Goal: Information Seeking & Learning: Learn about a topic

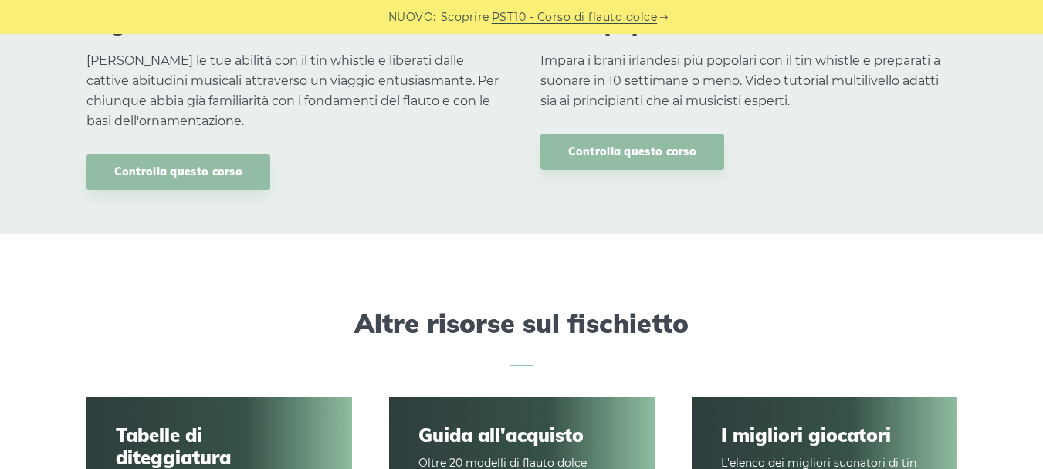
scroll to position [2008, 0]
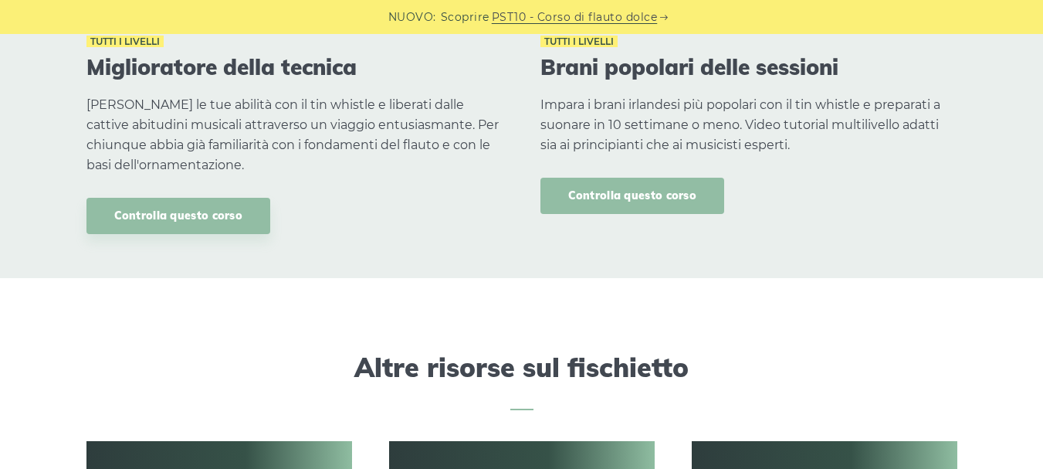
click at [589, 192] on font "Controlla questo corso" at bounding box center [632, 195] width 129 height 14
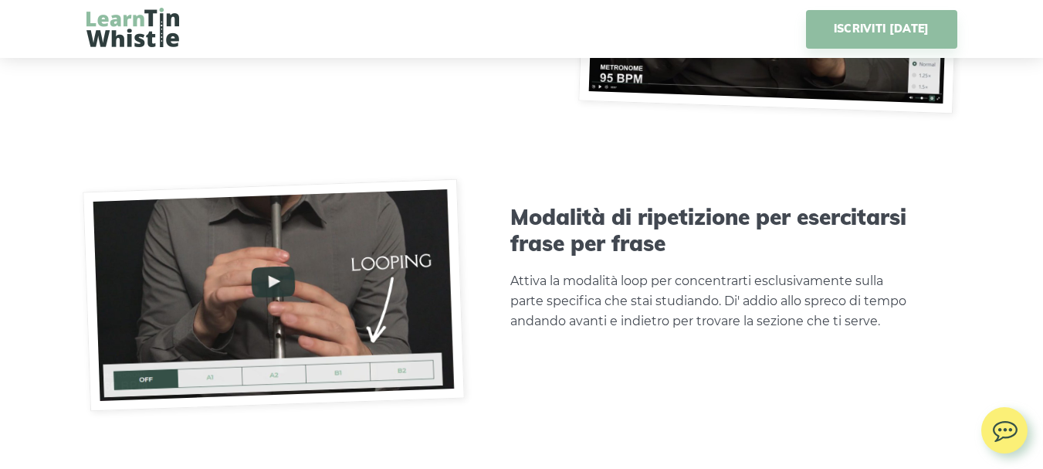
scroll to position [4480, 0]
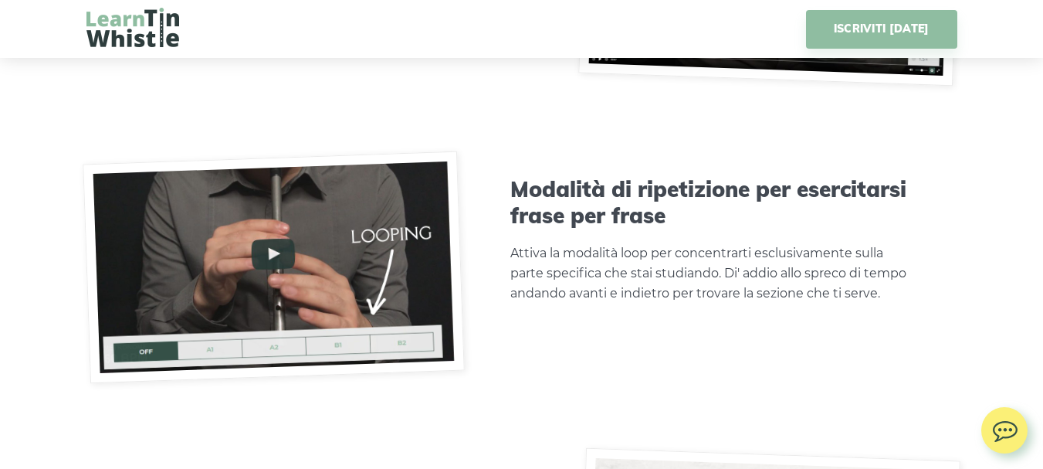
click at [277, 259] on img at bounding box center [274, 267] width 382 height 232
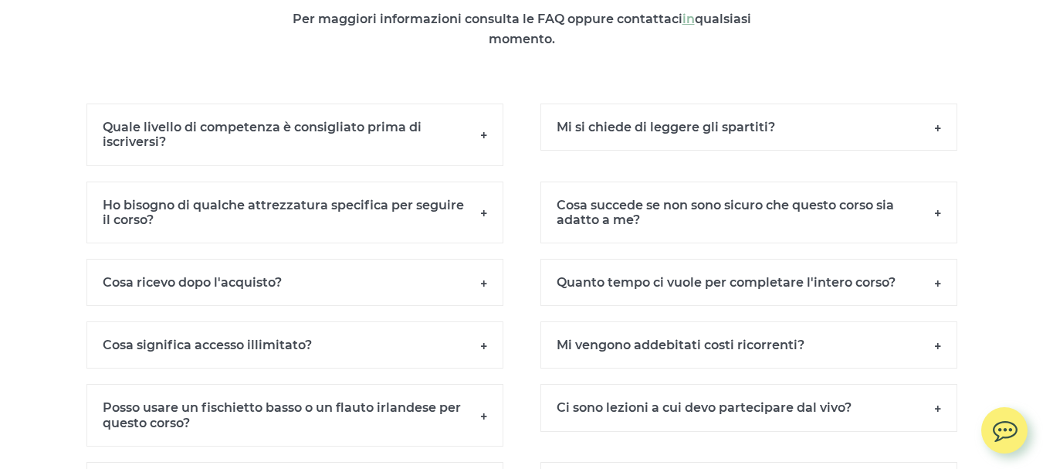
scroll to position [11045, 0]
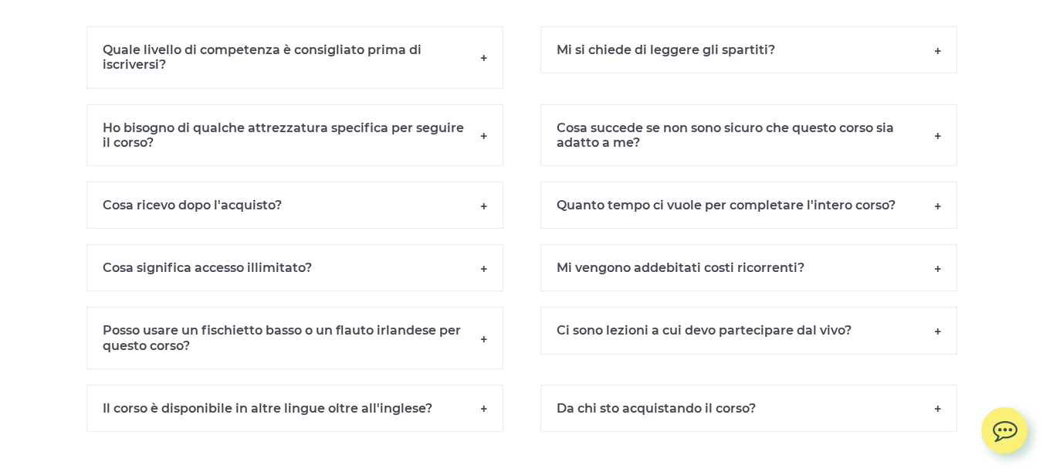
click at [485, 70] on h6 "Quale livello di competenza è consigliato prima di iscriversi?" at bounding box center [295, 57] width 417 height 62
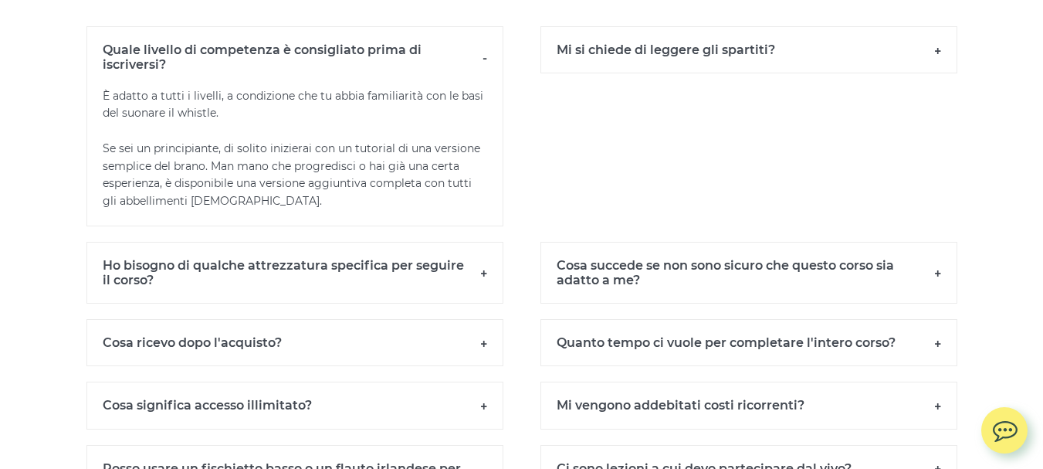
click at [485, 70] on h6 "Quale livello di competenza è consigliato prima di iscriversi?" at bounding box center [295, 56] width 417 height 61
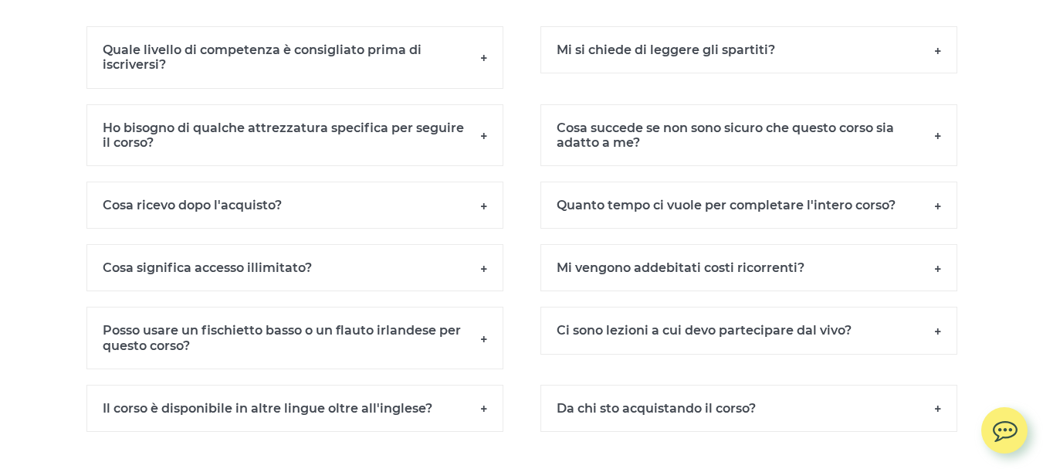
click at [942, 65] on h6 "Mi si chiede di leggere gli spartiti?" at bounding box center [749, 49] width 417 height 47
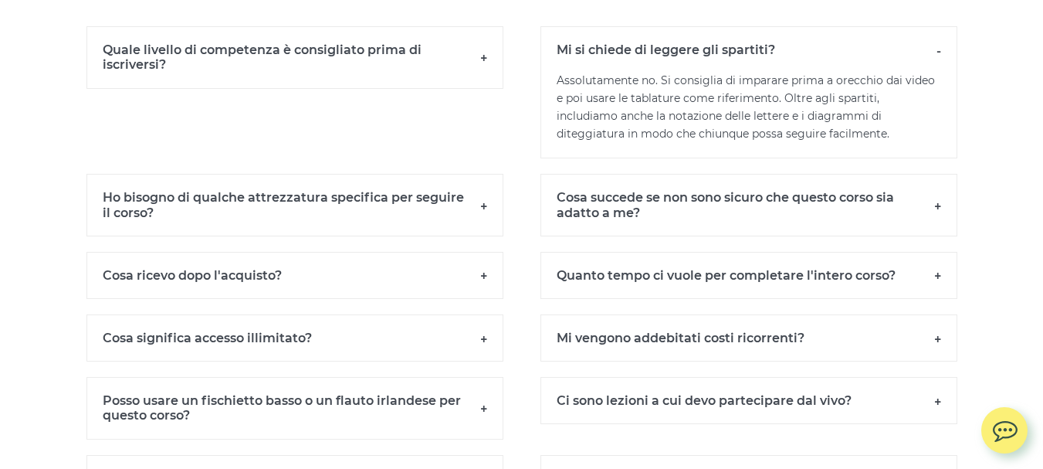
click at [483, 219] on h6 "Ho bisogno di qualche attrezzatura specifica per seguire il corso?" at bounding box center [295, 205] width 417 height 62
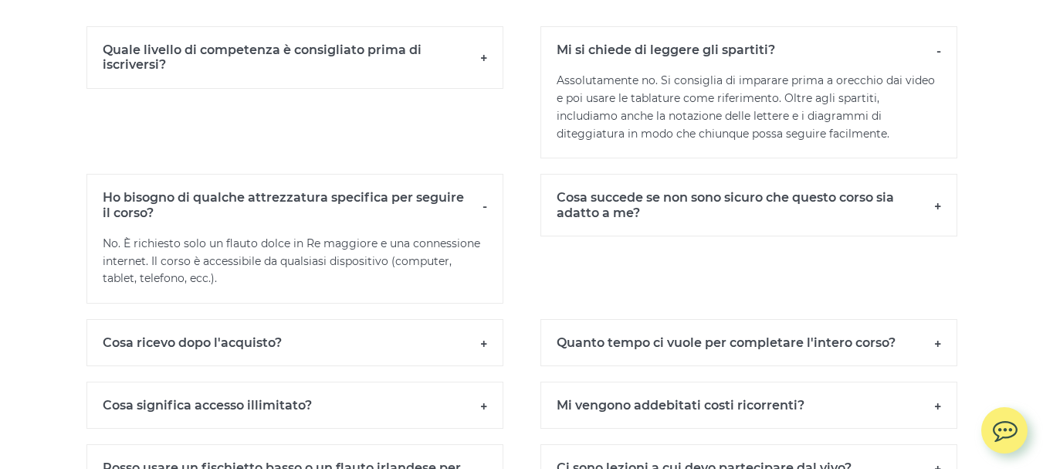
click at [483, 219] on h6 "Ho bisogno di qualche attrezzatura specifica per seguire il corso?" at bounding box center [295, 204] width 417 height 61
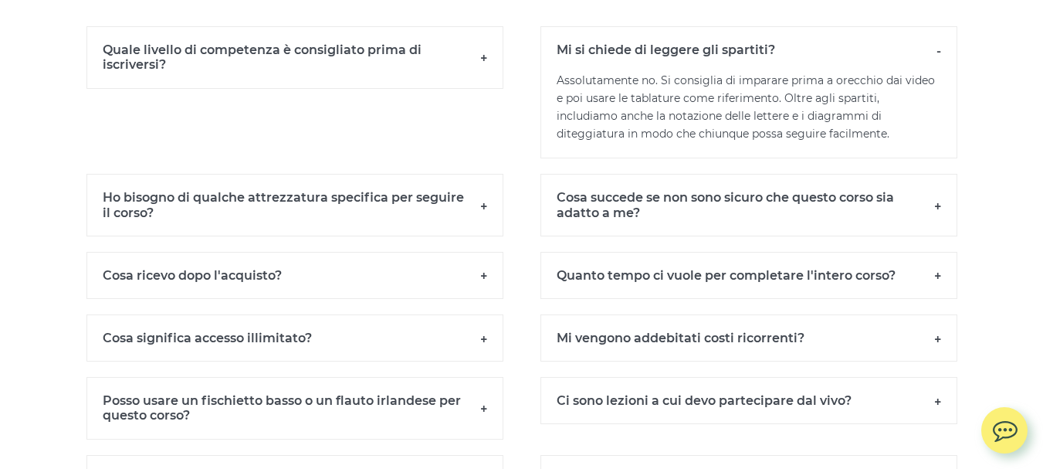
click at [940, 216] on h6 "Cosa succede se non sono sicuro che questo corso sia adatto a me?" at bounding box center [749, 205] width 417 height 62
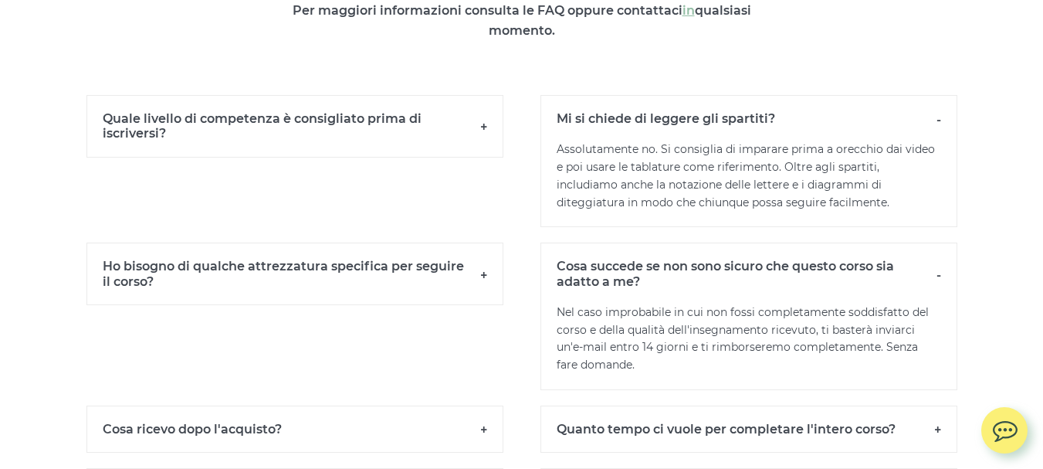
scroll to position [10967, 0]
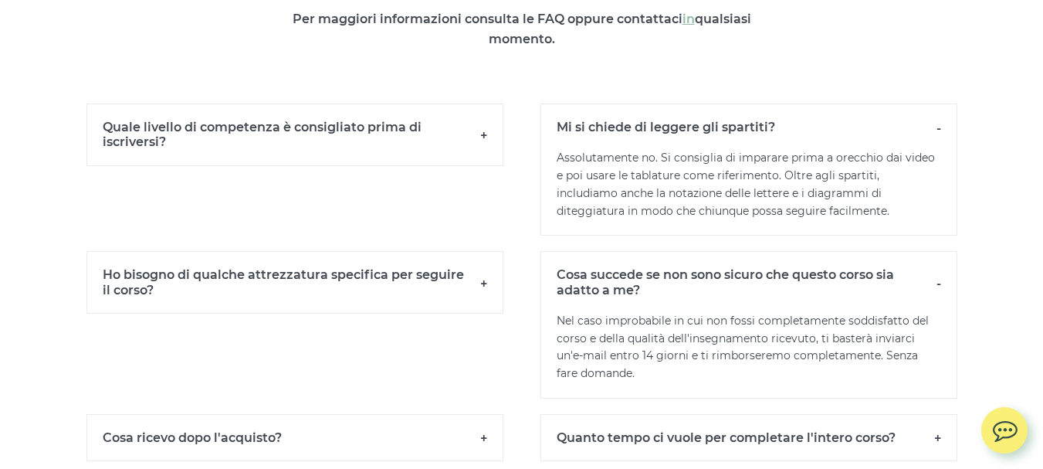
click at [936, 295] on h6 "Cosa succede se non sono sicuro che questo corso sia adatto a me?" at bounding box center [749, 281] width 417 height 61
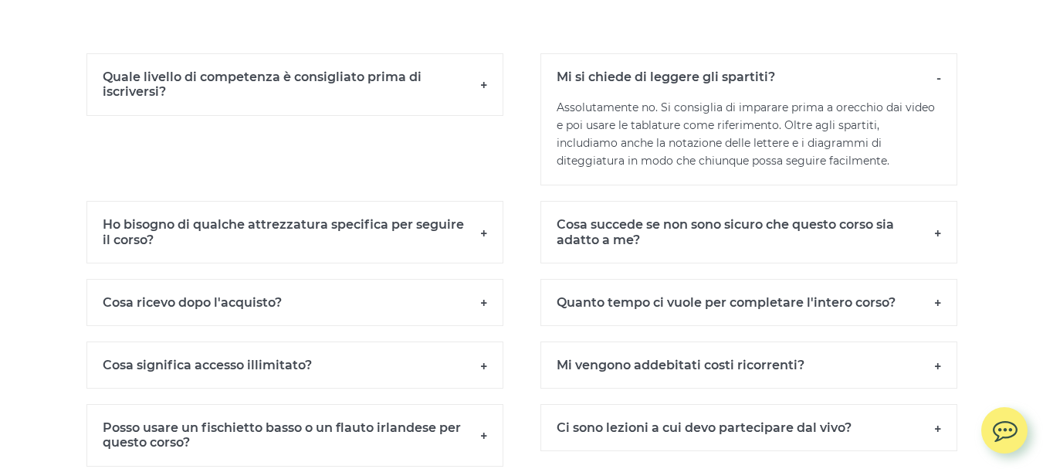
scroll to position [11045, 0]
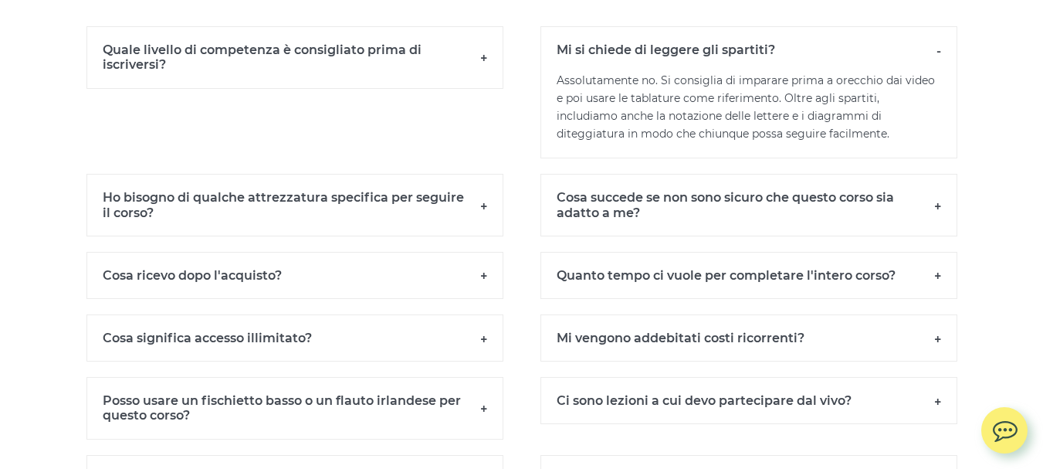
click at [482, 285] on h6 "Cosa ricevo dopo l'acquisto?" at bounding box center [295, 275] width 417 height 47
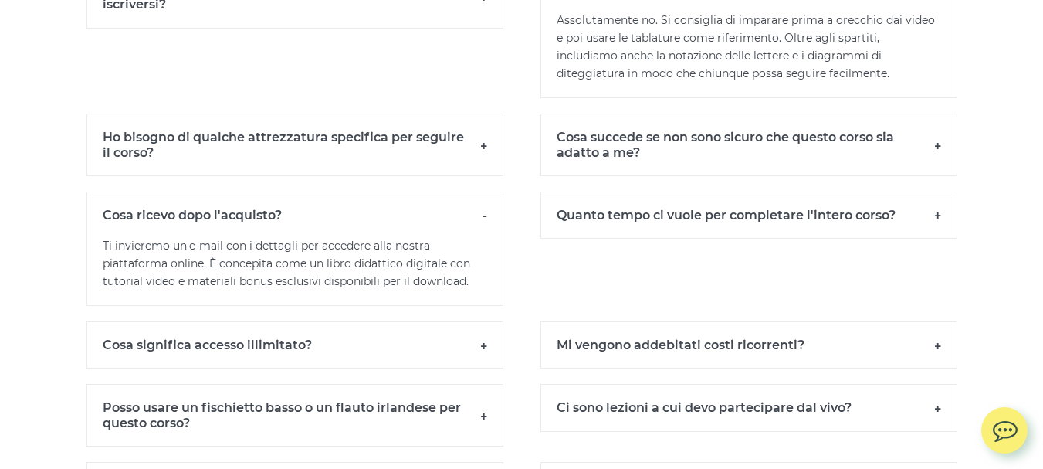
scroll to position [11122, 0]
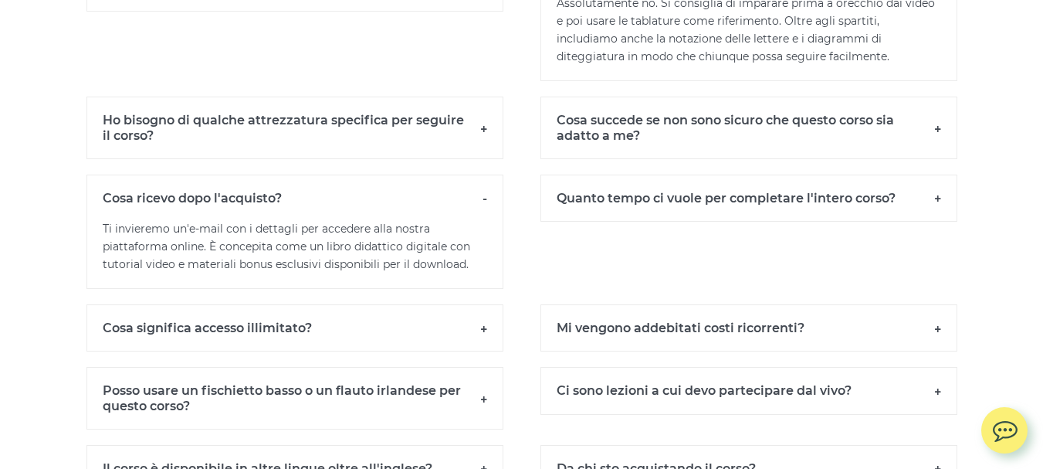
click at [939, 213] on h6 "Quanto tempo ci vuole per completare l'intero corso?" at bounding box center [749, 198] width 417 height 47
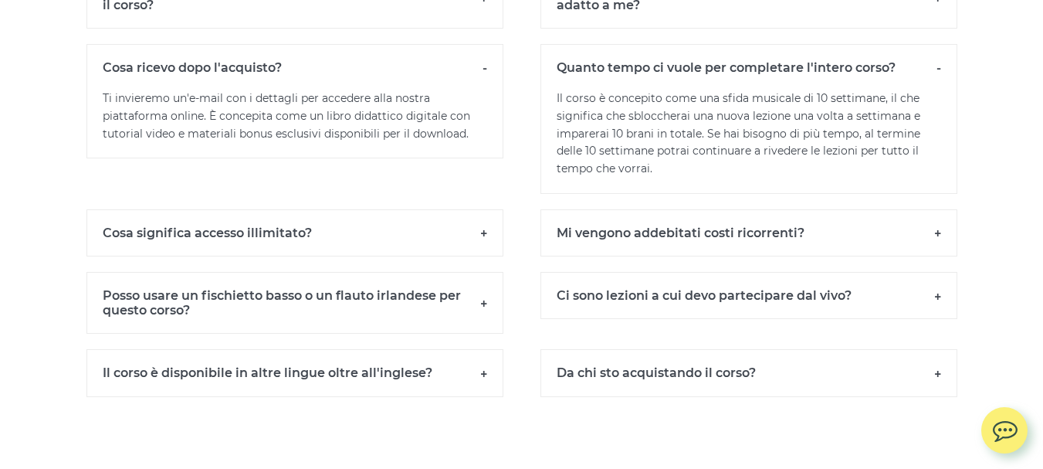
scroll to position [11276, 0]
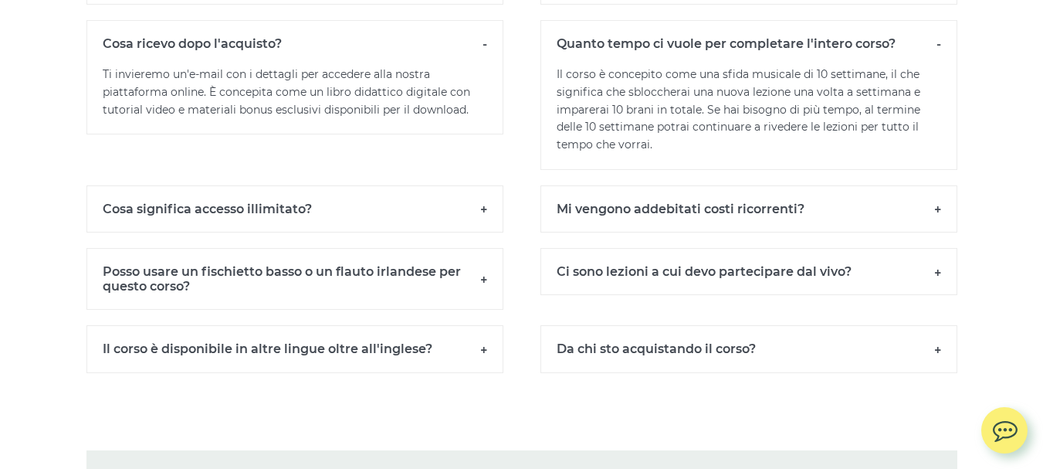
click at [483, 222] on h6 "Cosa significa accesso illimitato?" at bounding box center [295, 208] width 417 height 47
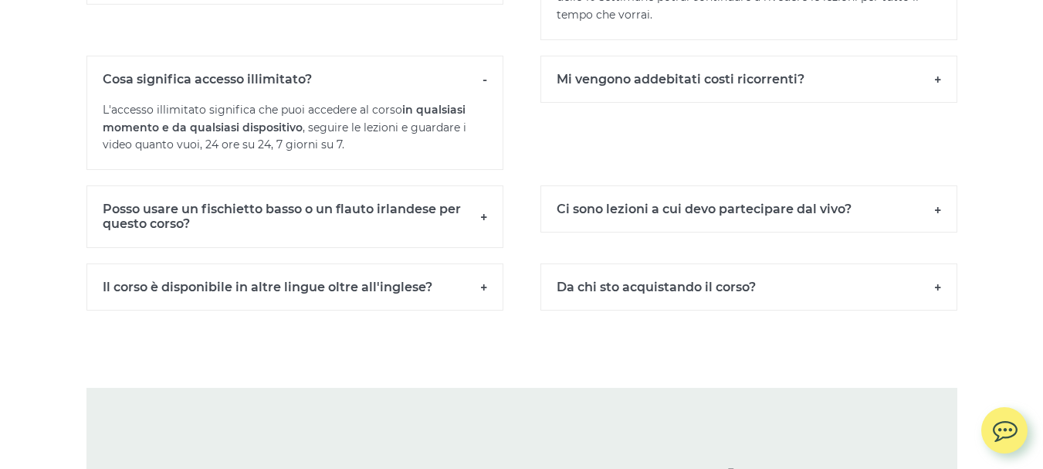
scroll to position [11431, 0]
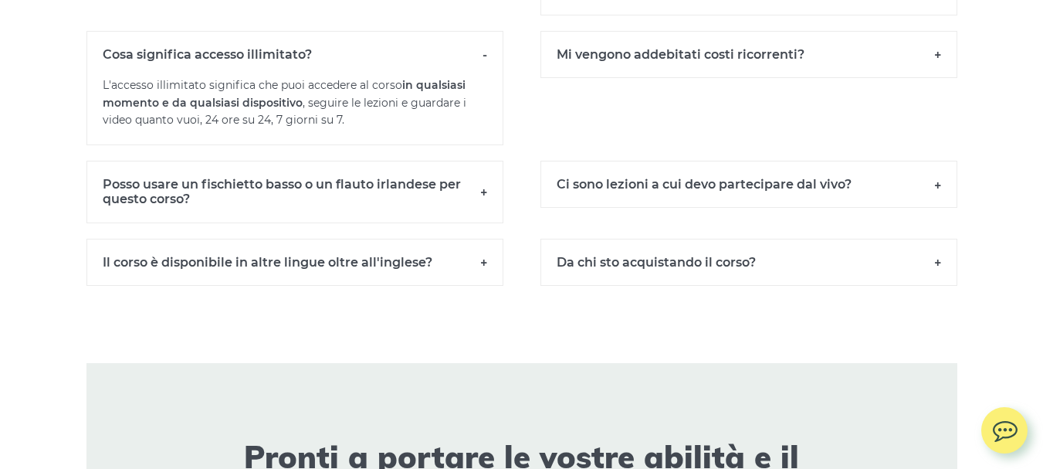
click at [933, 65] on h6 "Mi vengono addebitati costi ricorrenti?" at bounding box center [749, 54] width 417 height 47
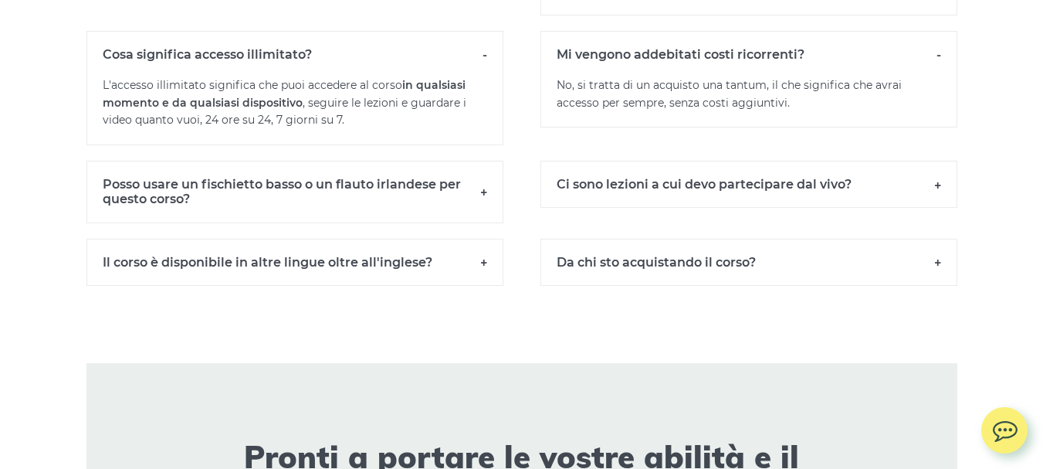
click at [479, 203] on h6 "Posso usare un fischietto basso o un flauto irlandese per questo corso?" at bounding box center [295, 192] width 417 height 62
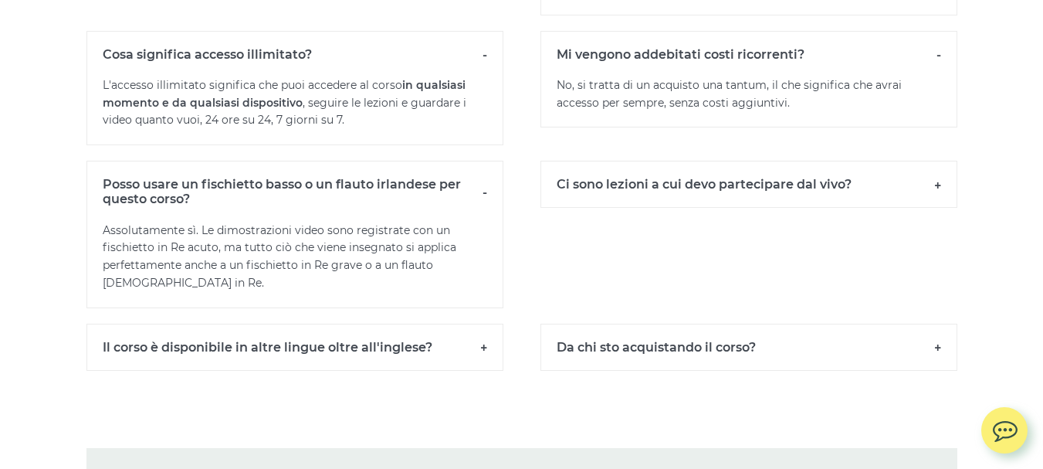
click at [929, 197] on h6 "Ci sono lezioni a cui devo partecipare dal vivo?" at bounding box center [749, 184] width 417 height 47
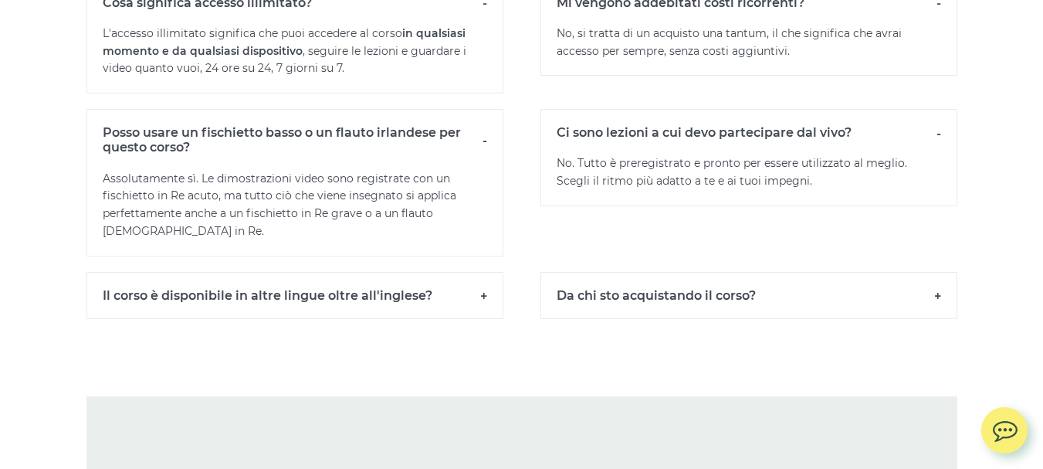
scroll to position [11508, 0]
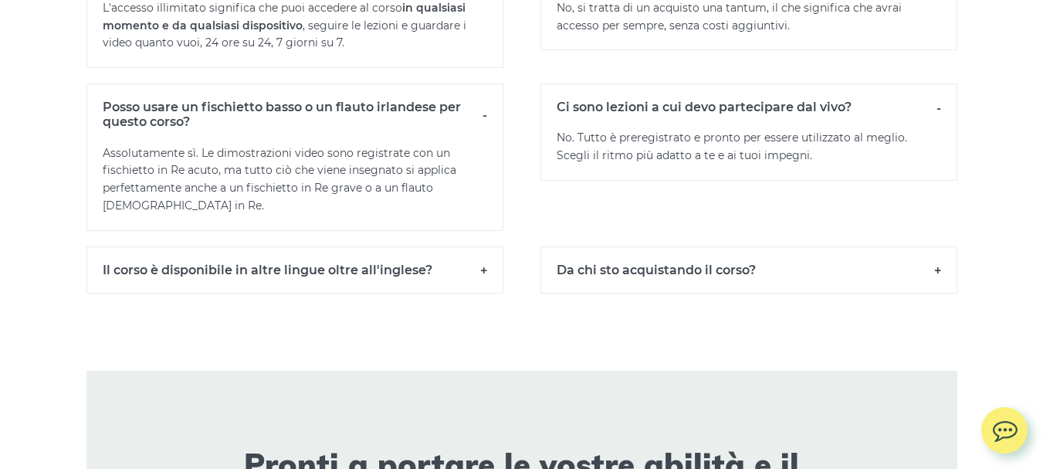
click at [474, 283] on h6 "Il corso è disponibile in altre lingue oltre all'inglese?" at bounding box center [295, 269] width 417 height 47
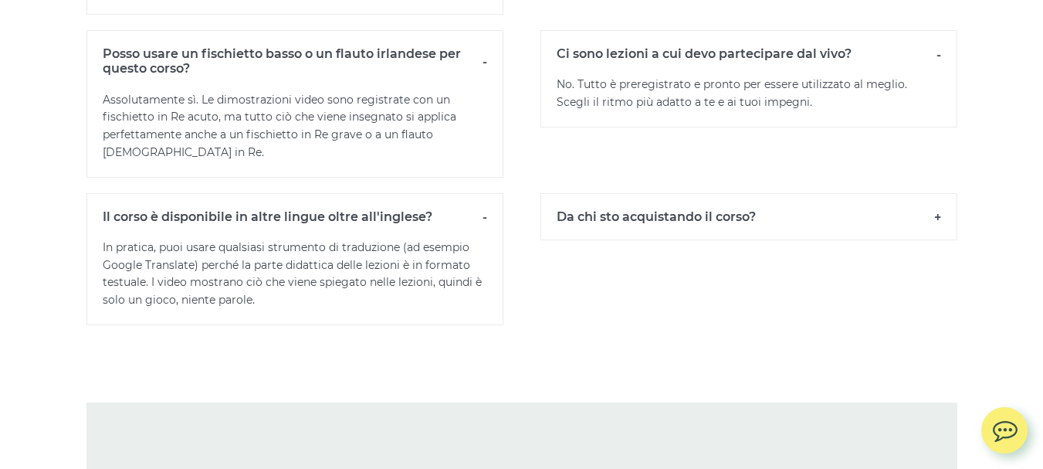
scroll to position [11585, 0]
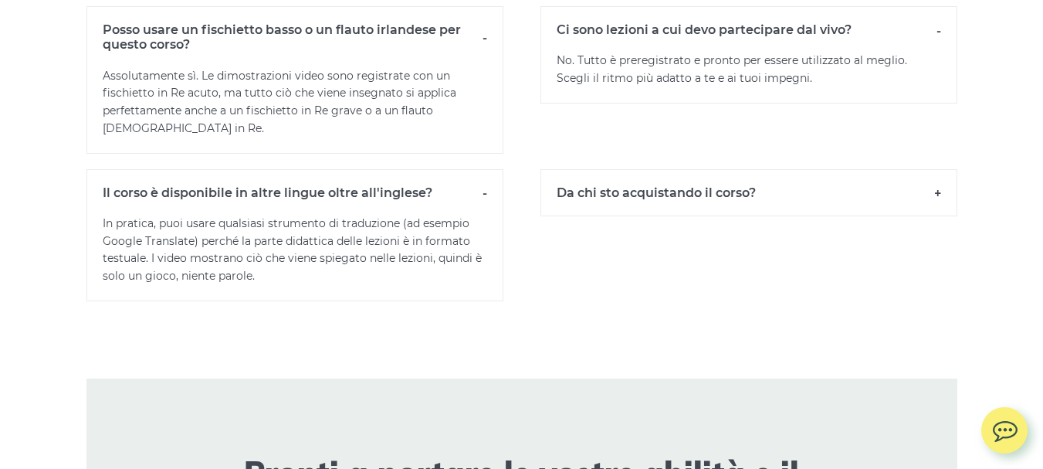
click at [931, 201] on h6 "Da chi sto acquistando il corso?" at bounding box center [749, 192] width 417 height 47
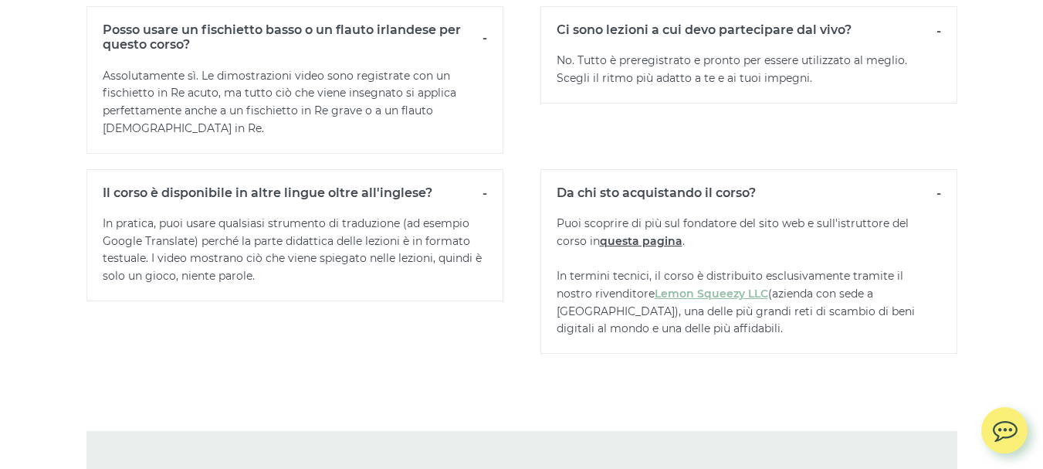
click at [600, 248] on font "questa pagina" at bounding box center [641, 241] width 83 height 14
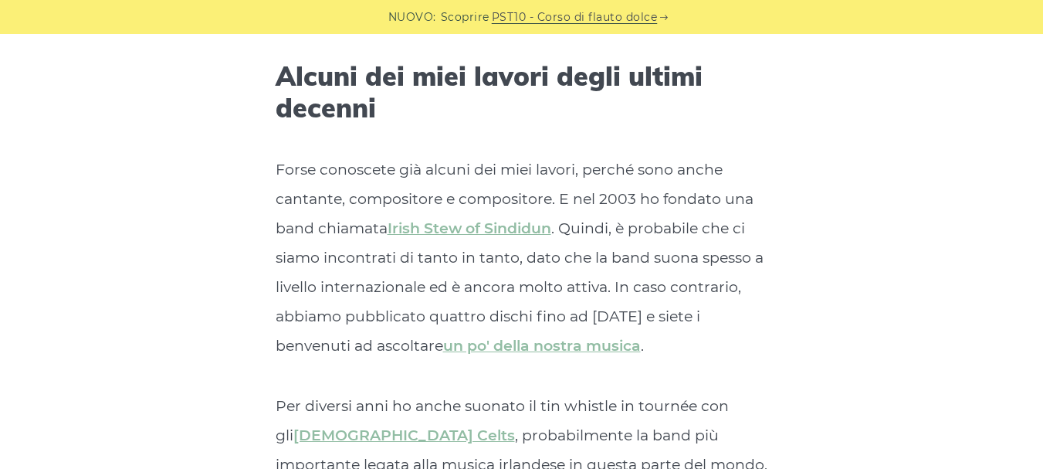
scroll to position [4686, 0]
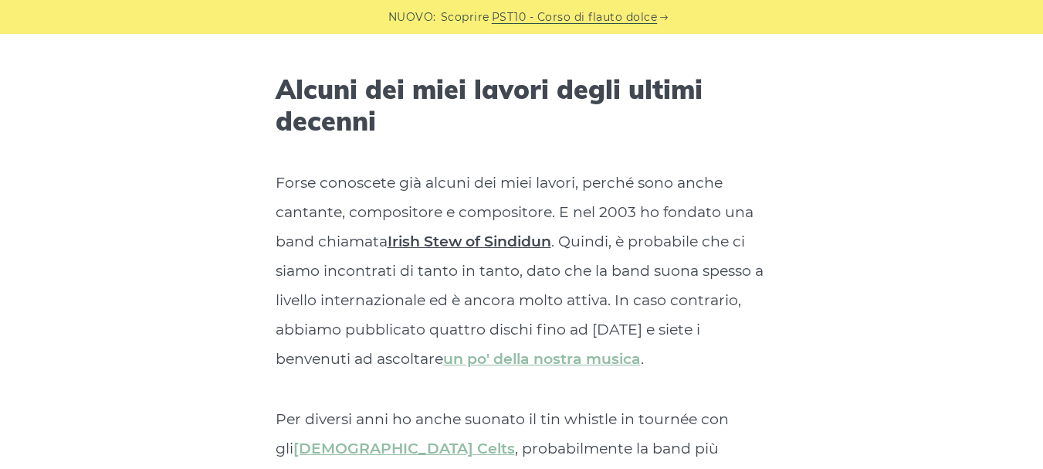
click at [453, 240] on font "Irish Stew of Sindidun" at bounding box center [470, 241] width 164 height 18
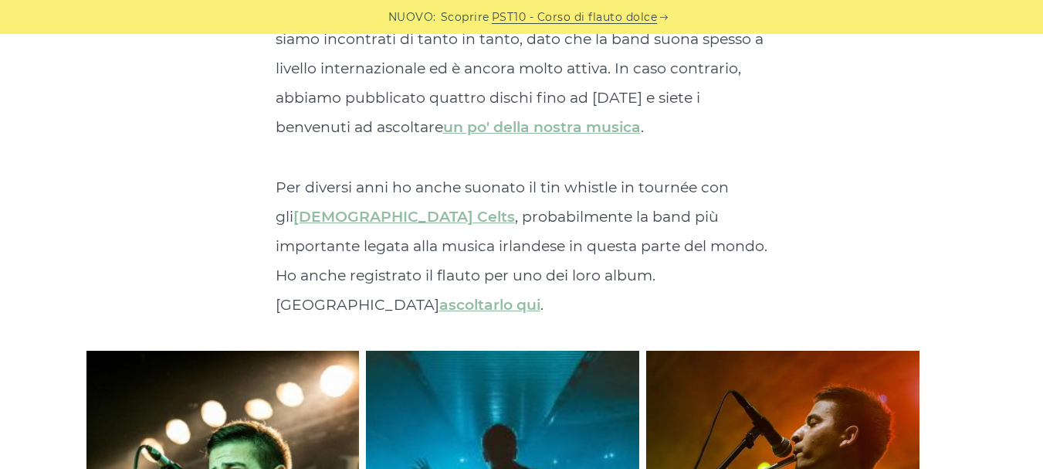
scroll to position [4840, 0]
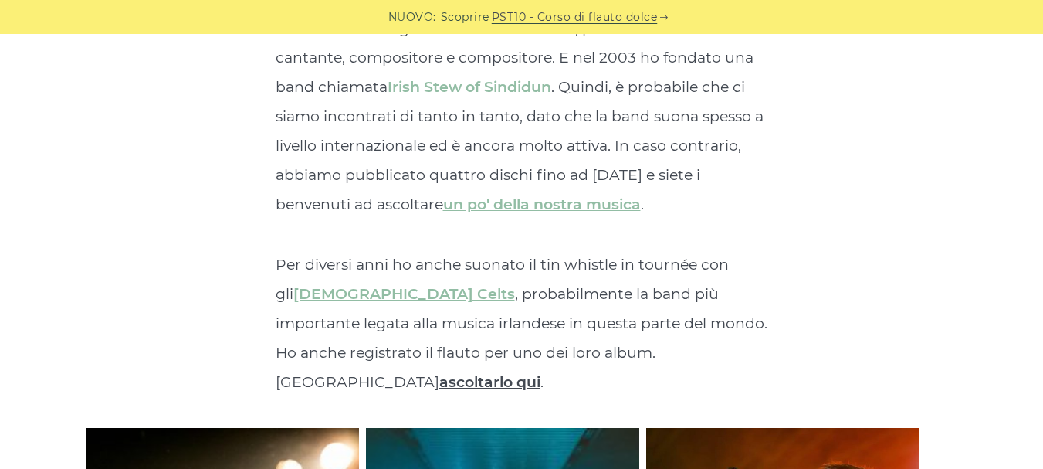
click at [541, 373] on font "ascoltarlo qui" at bounding box center [489, 382] width 101 height 18
click at [515, 212] on font "un po' della nostra musica" at bounding box center [542, 204] width 198 height 18
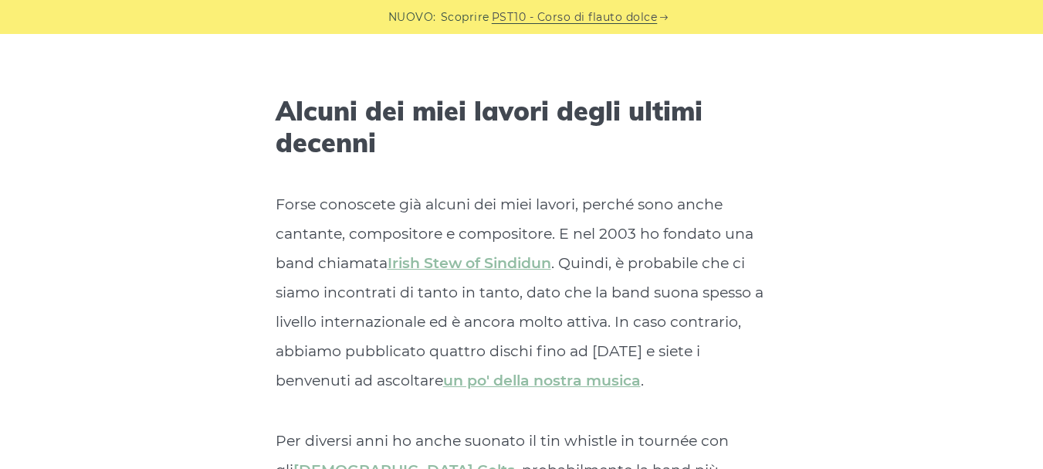
scroll to position [4609, 0]
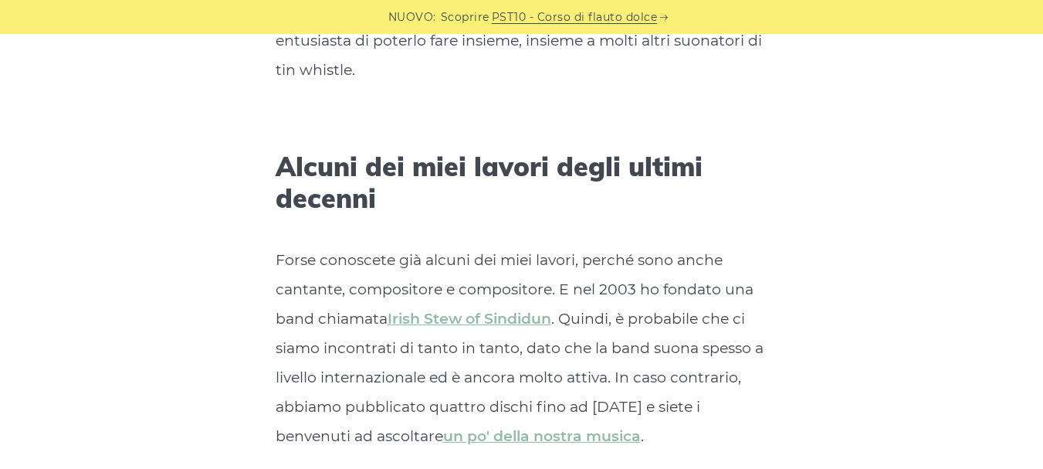
click at [667, 307] on p "Forse conoscete già alcuni dei miei lavori, perché sono anche cantante, composi…" at bounding box center [522, 348] width 493 height 205
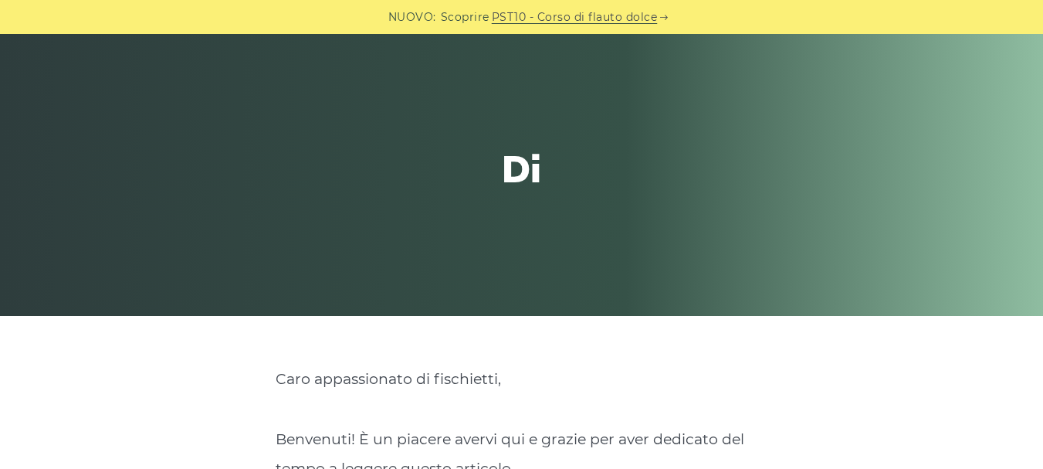
scroll to position [0, 0]
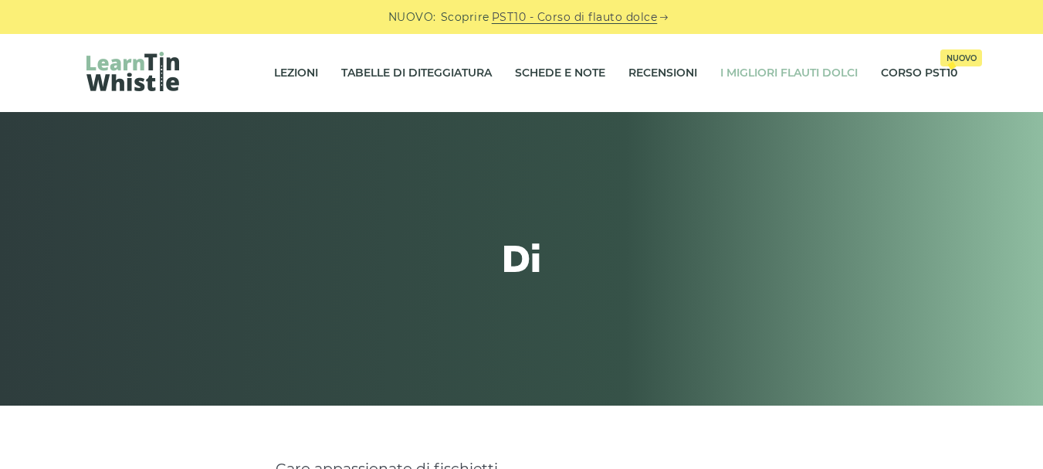
click at [754, 73] on font "I migliori flauti dolci" at bounding box center [789, 73] width 137 height 14
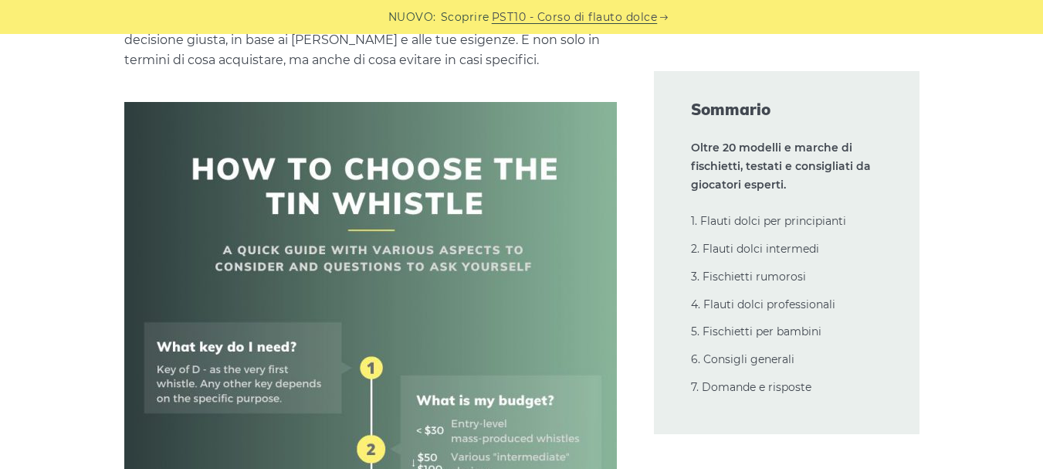
scroll to position [618, 0]
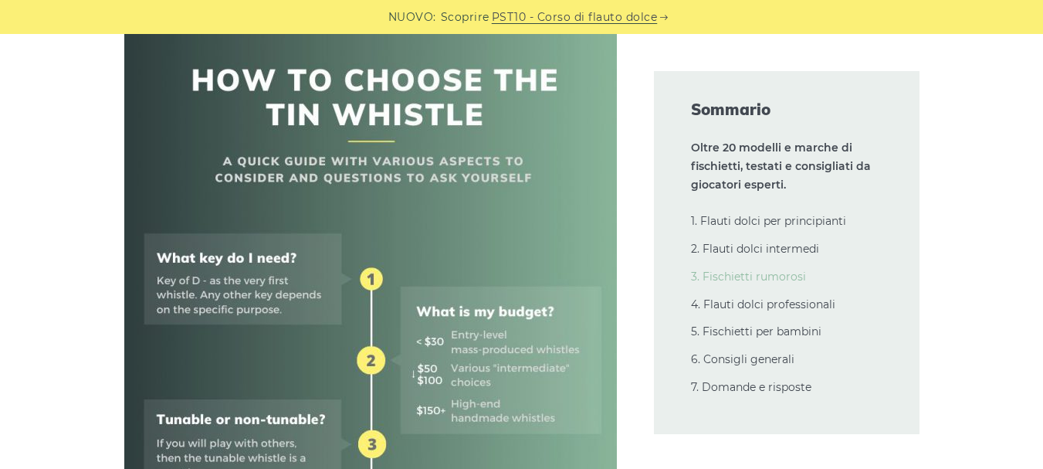
click at [734, 273] on font "3. Fischietti rumorosi" at bounding box center [748, 277] width 115 height 14
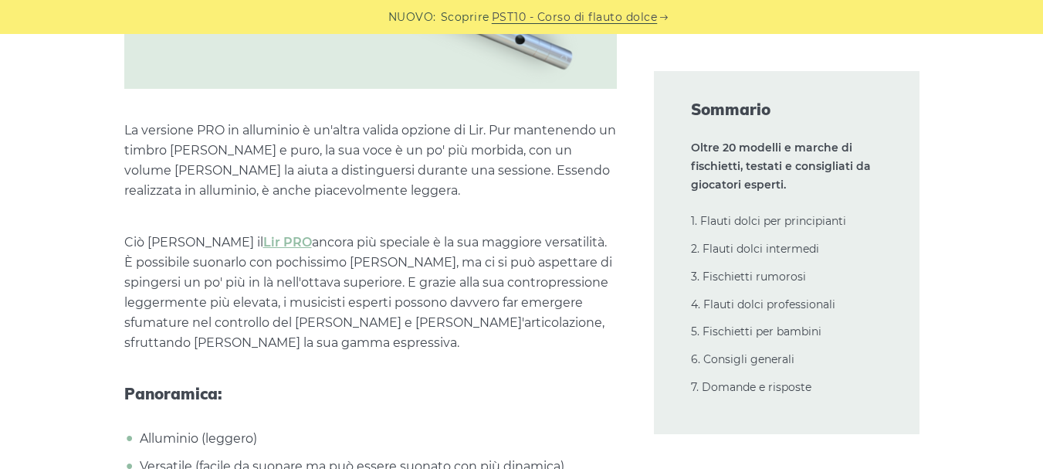
scroll to position [12418, 0]
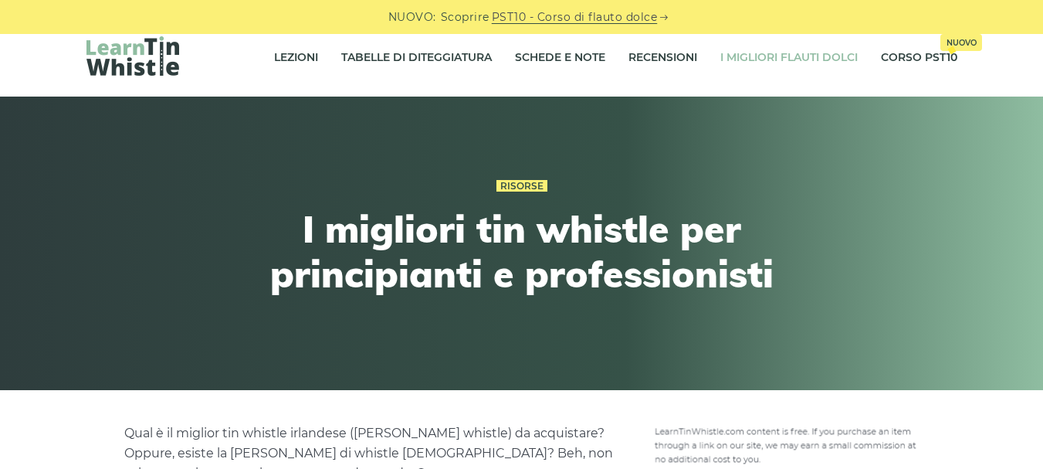
scroll to position [0, 0]
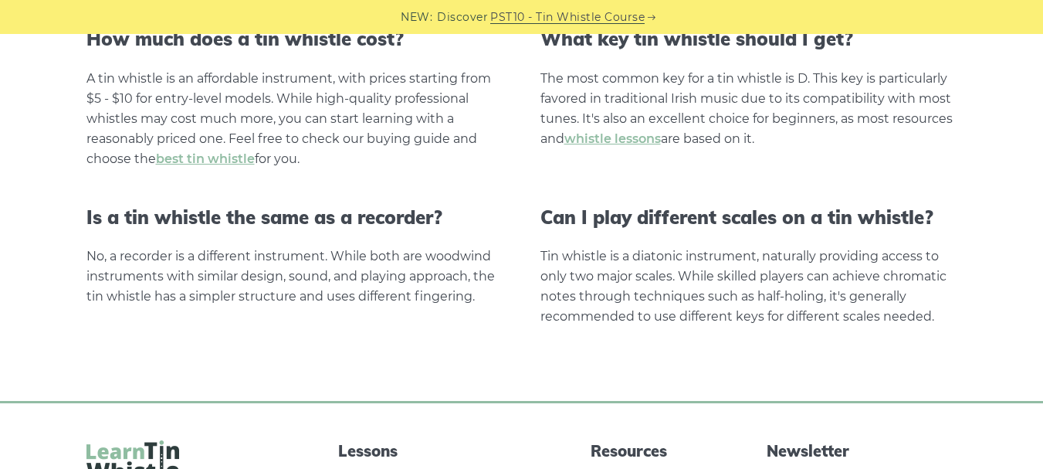
scroll to position [3312, 0]
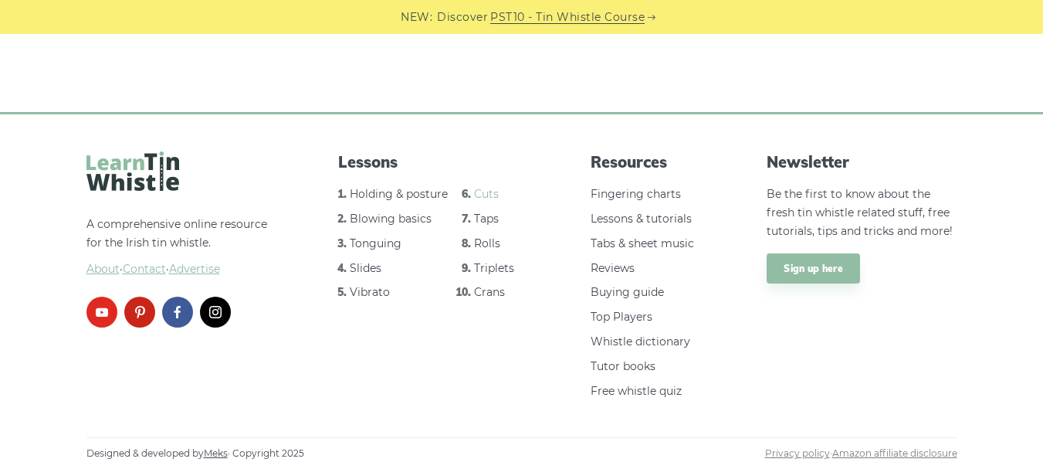
click at [480, 192] on link "Cuts" at bounding box center [486, 194] width 25 height 14
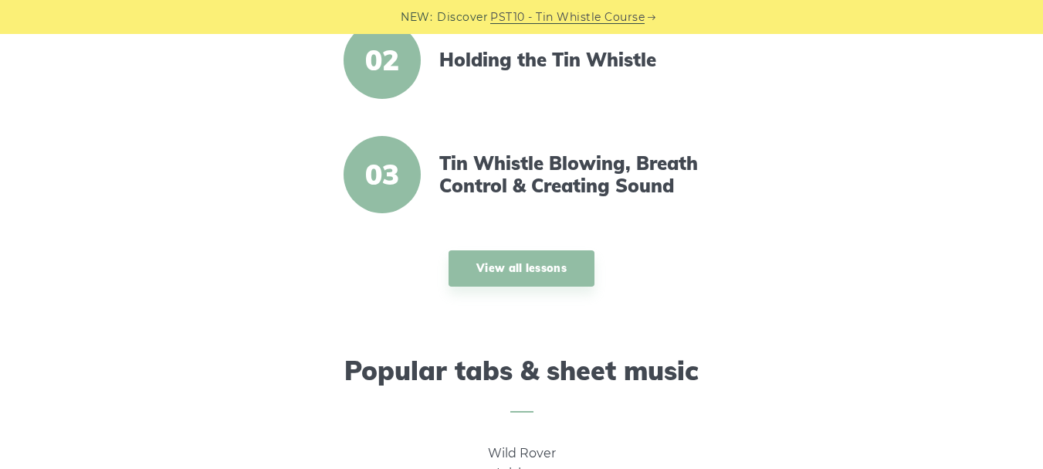
scroll to position [918, 0]
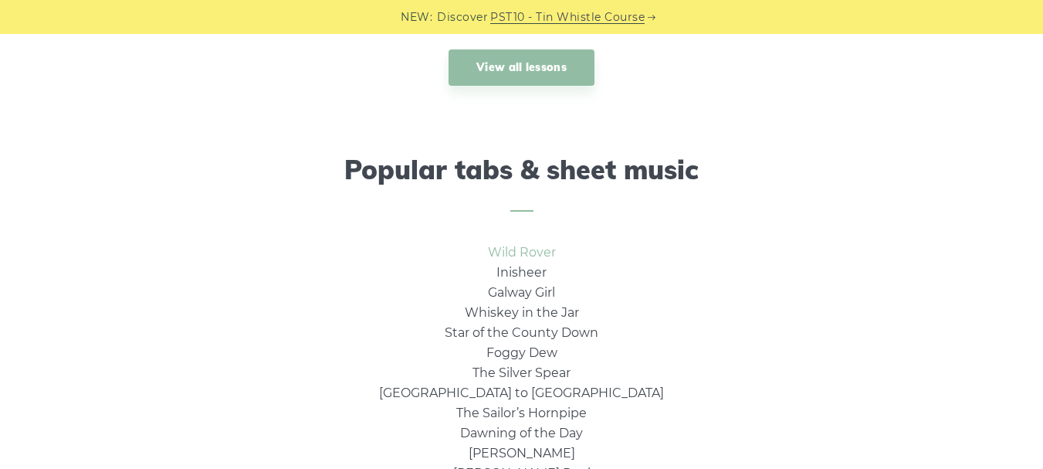
click at [517, 247] on link "Wild Rover" at bounding box center [522, 252] width 68 height 15
click at [515, 267] on link "Inisheer" at bounding box center [522, 272] width 50 height 15
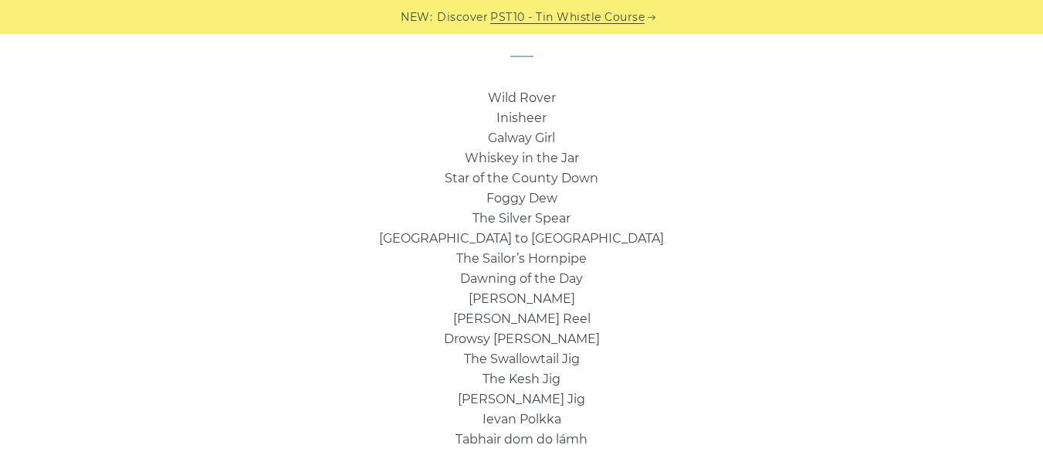
scroll to position [1149, 0]
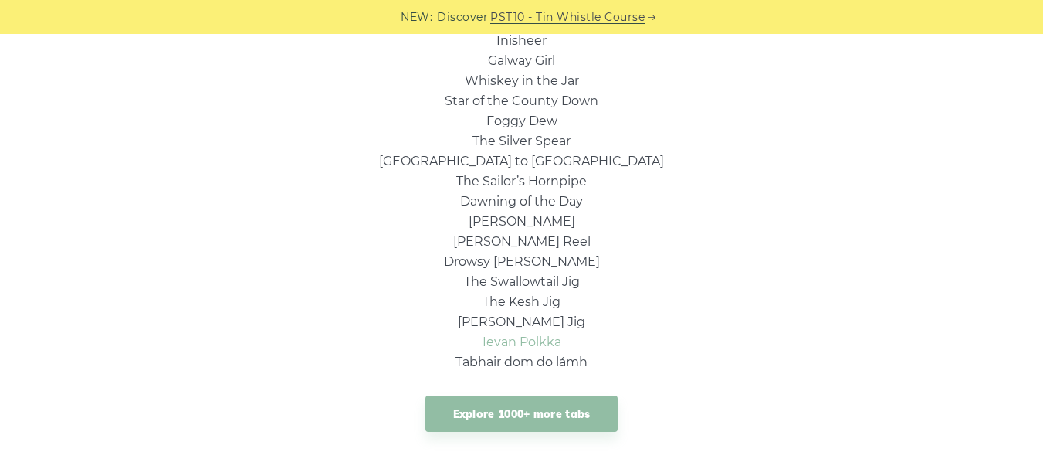
click at [558, 347] on link "Ievan Polkka" at bounding box center [522, 341] width 79 height 15
click at [518, 219] on link "Tam Lin" at bounding box center [522, 221] width 107 height 15
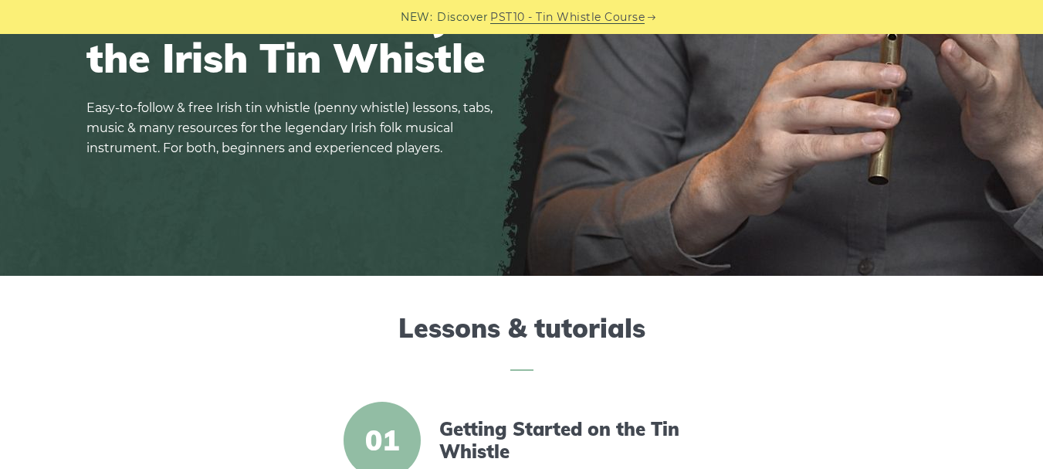
scroll to position [0, 0]
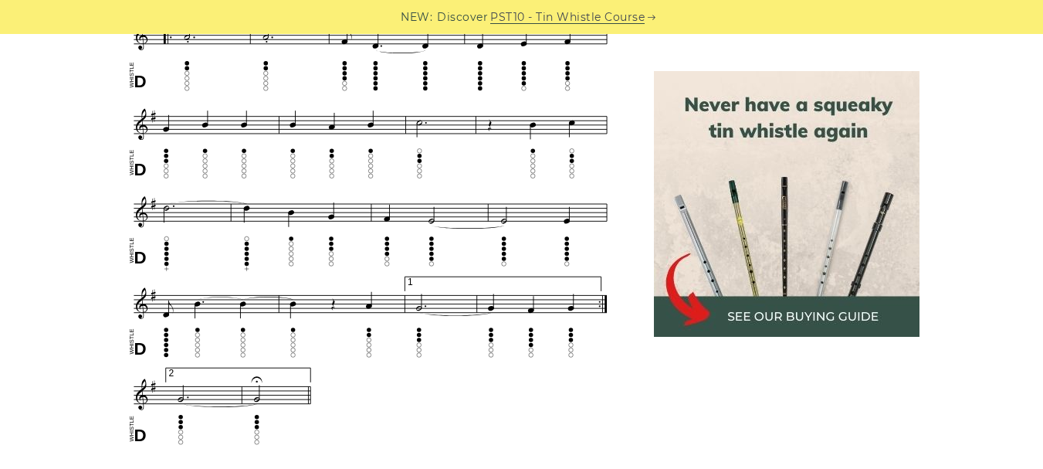
scroll to position [1004, 0]
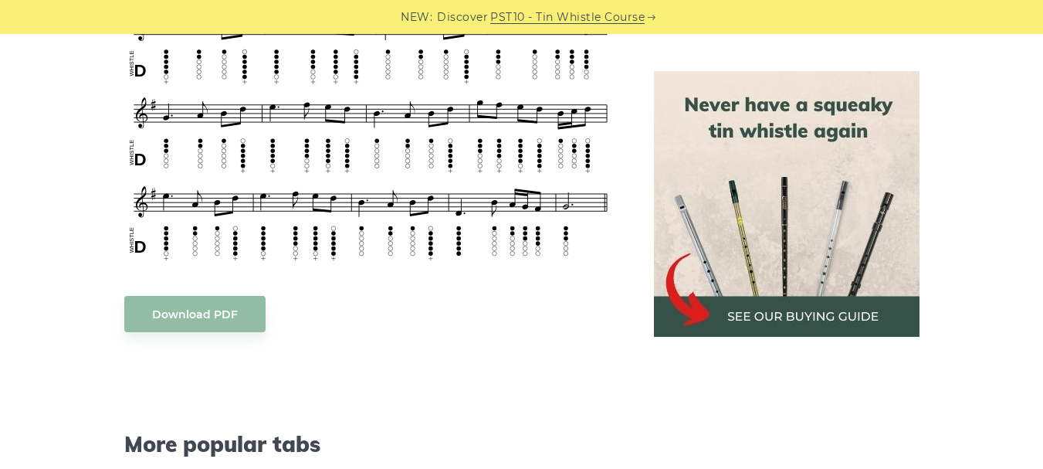
scroll to position [371, 0]
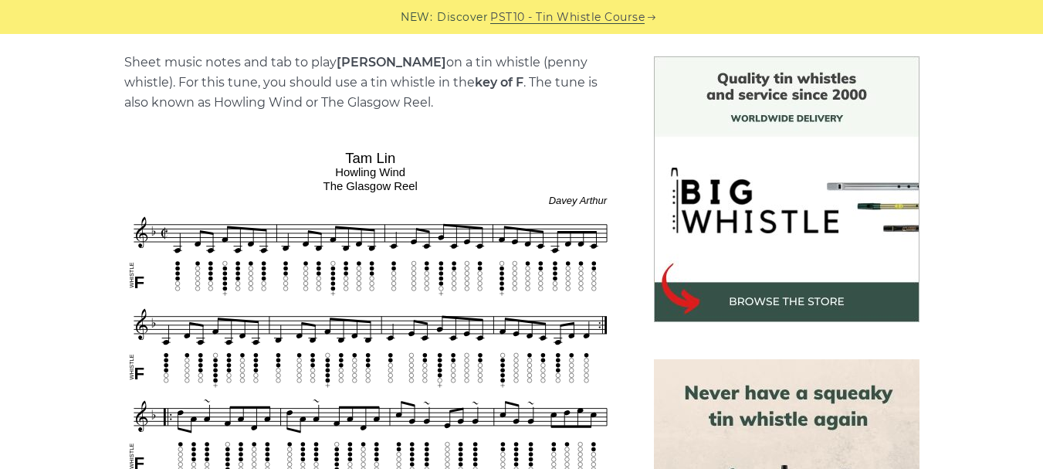
scroll to position [463, 0]
